Goal: Task Accomplishment & Management: Use online tool/utility

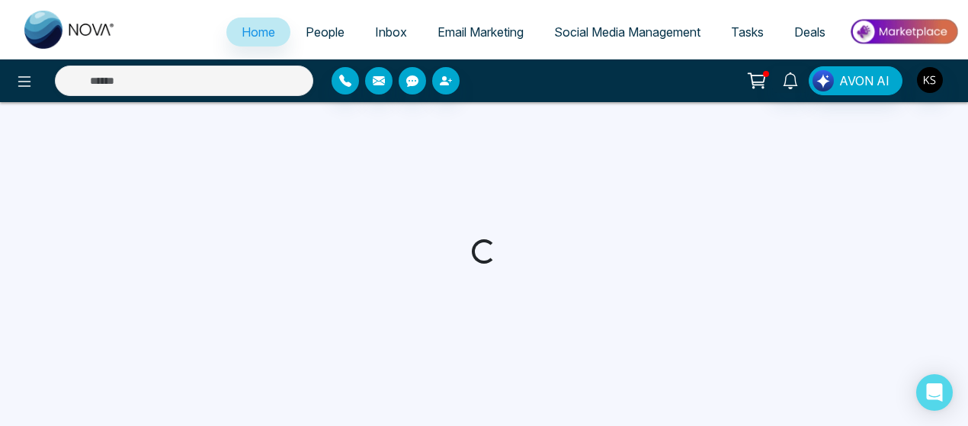
select select "*"
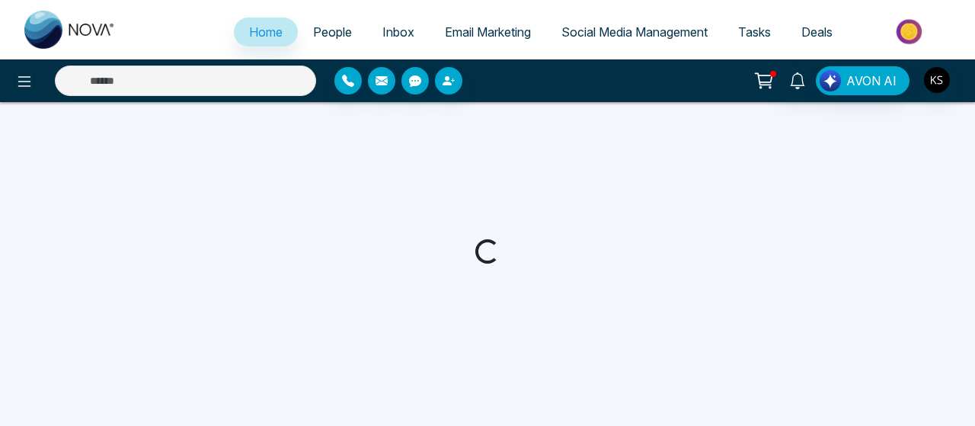
select select "*"
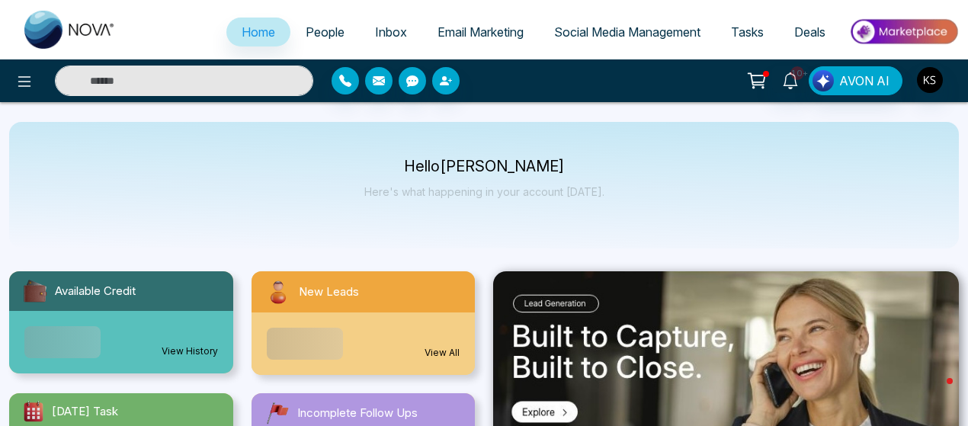
click at [258, 82] on input "text" at bounding box center [184, 81] width 258 height 30
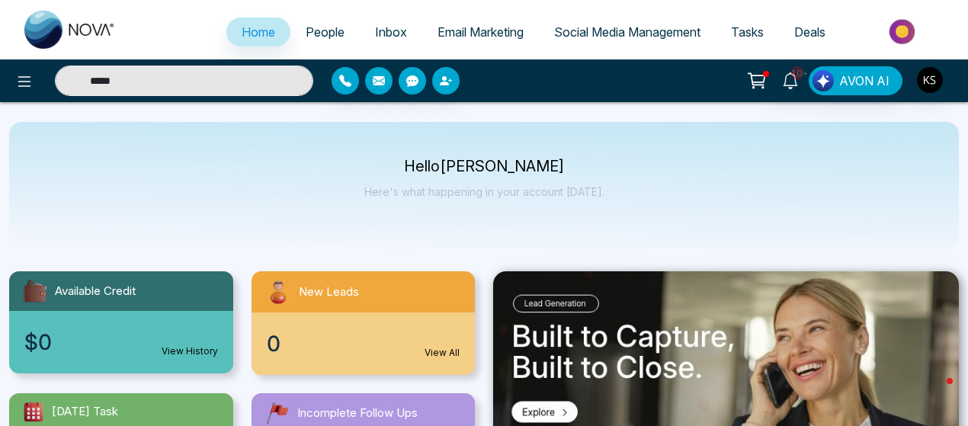
type input "*****"
